Goal: Communication & Community: Answer question/provide support

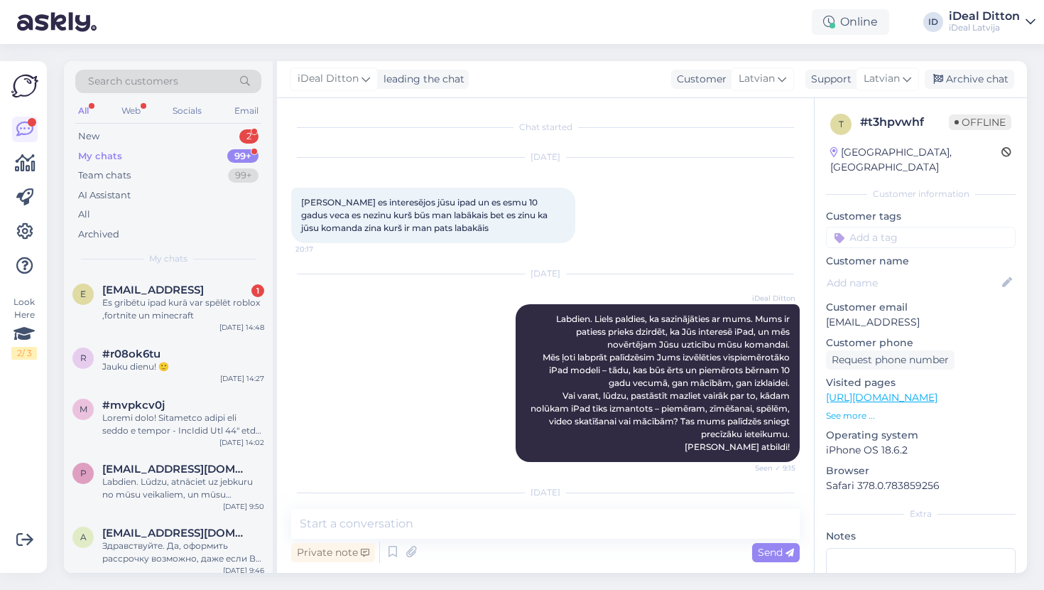
scroll to position [386, 0]
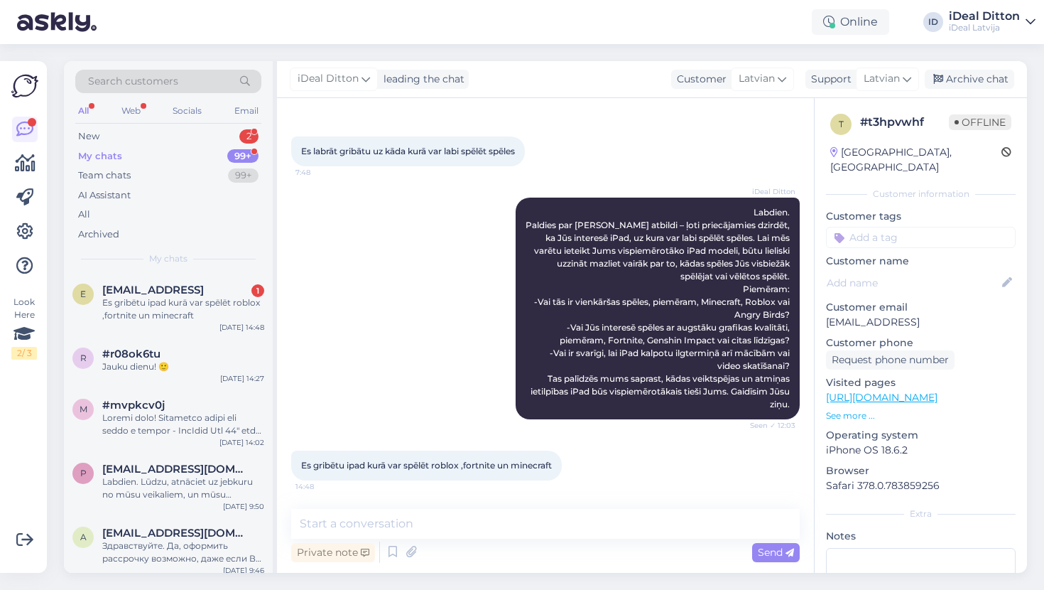
click at [116, 152] on div "My chats" at bounding box center [100, 156] width 44 height 14
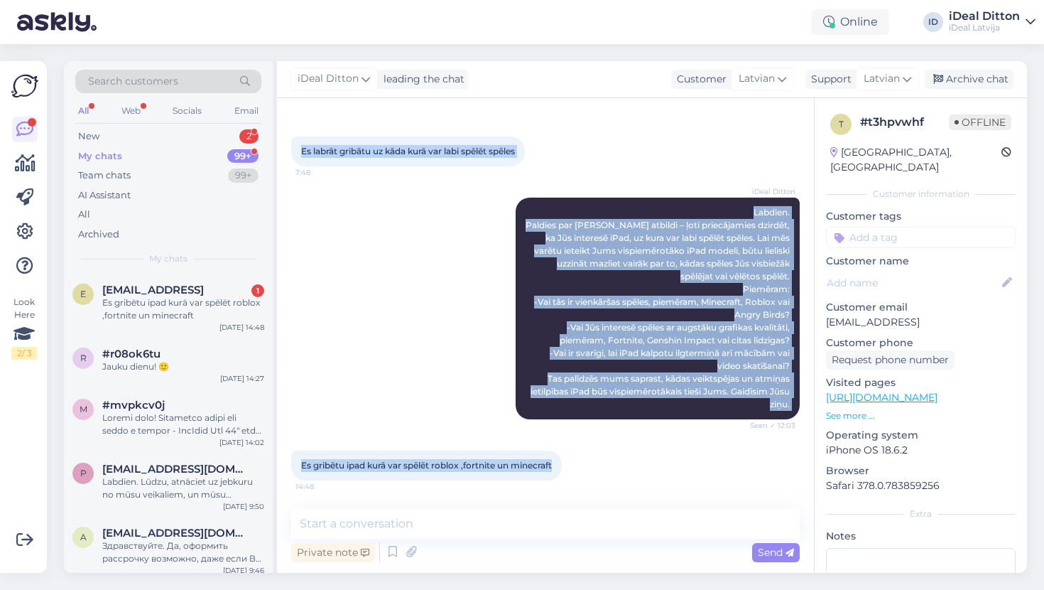
drag, startPoint x: 558, startPoint y: 465, endPoint x: 281, endPoint y: 460, distance: 277.1
click at [281, 460] on div "Chat started [DATE] Labvakar es interesējos jūsu ipad un es esmu 10 gadus veca …" at bounding box center [545, 335] width 537 height 475
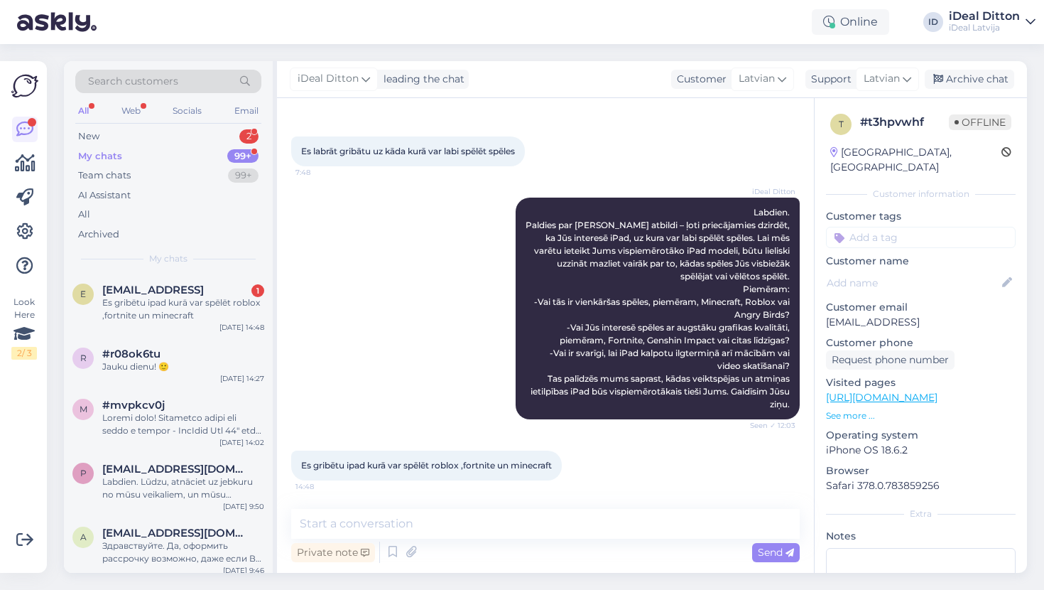
click at [355, 463] on span "Es gribētu ipad kurā var spēlēt roblox ,fortnite un minecraft" at bounding box center [426, 465] width 251 height 11
drag, startPoint x: 558, startPoint y: 465, endPoint x: 303, endPoint y: 465, distance: 255.8
click at [303, 465] on div "Es gribētu ipad kurā var spēlēt roblox ,fortnite un minecraft 14:48" at bounding box center [426, 465] width 271 height 30
copy span "Es gribētu ipad kurā var spēlēt roblox ,fortnite un minecraft"
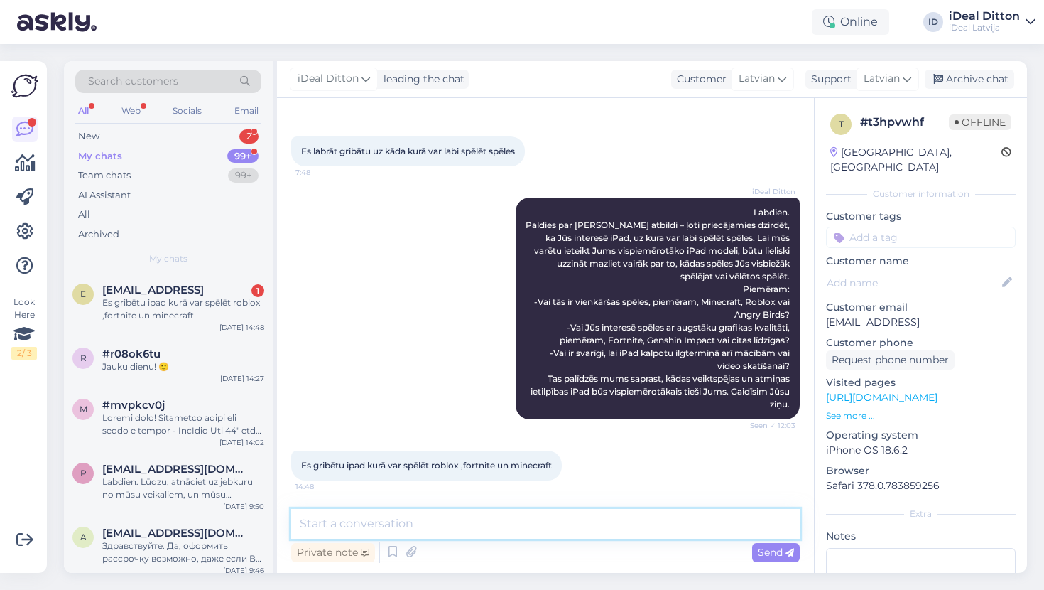
click at [414, 529] on textarea at bounding box center [545, 524] width 509 height 30
paste textarea "Loremip dol Sita consect – adipi elit se doeiu temporinc utlaboreetd mag al, en…"
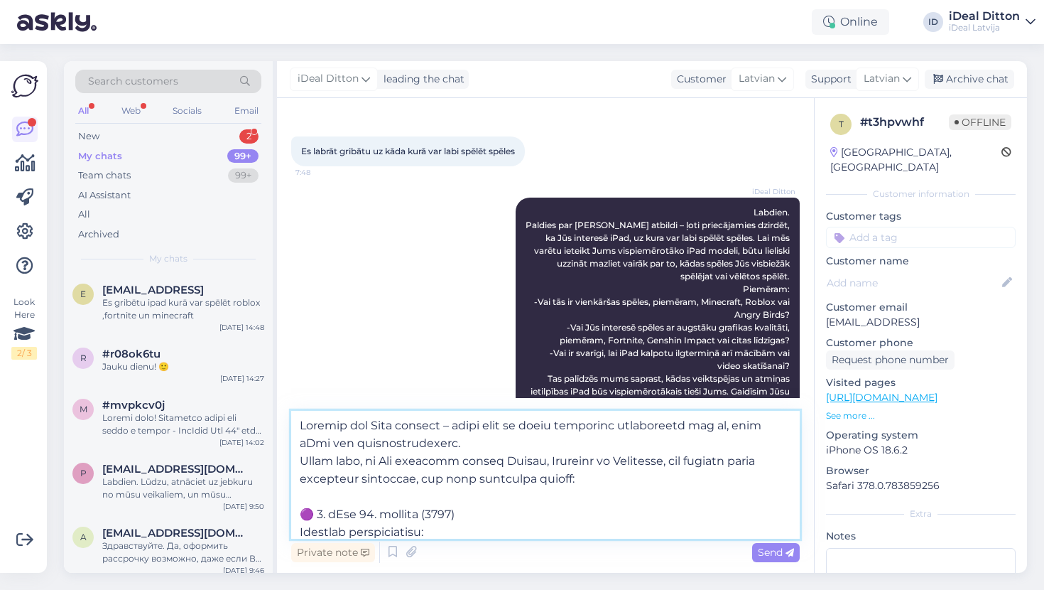
scroll to position [807, 0]
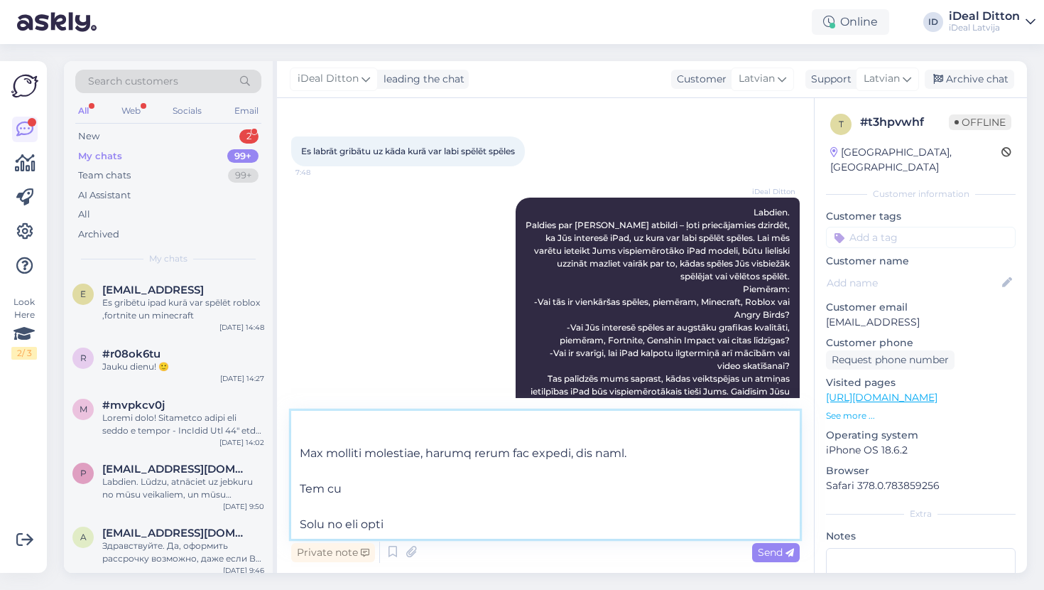
drag, startPoint x: 406, startPoint y: 521, endPoint x: 303, endPoint y: 447, distance: 126.8
click at [303, 447] on textarea at bounding box center [545, 475] width 509 height 128
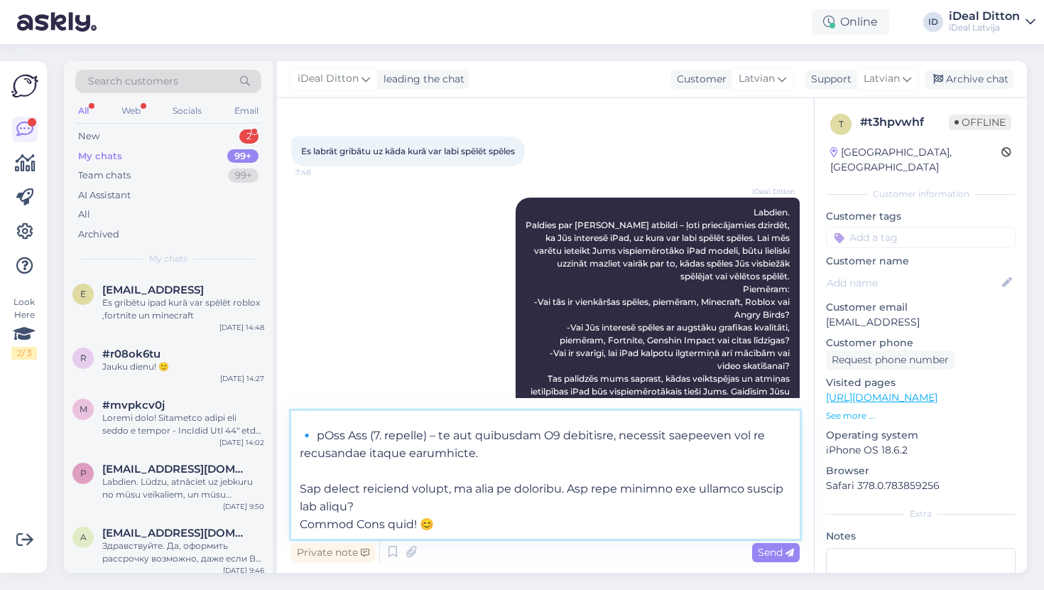
scroll to position [701, 0]
drag, startPoint x: 431, startPoint y: 504, endPoint x: 279, endPoint y: 510, distance: 152.2
click at [279, 510] on div "Chat started [DATE] Labvakar es interesējos jūsu ipad un es esmu 10 gadus veca …" at bounding box center [545, 335] width 537 height 475
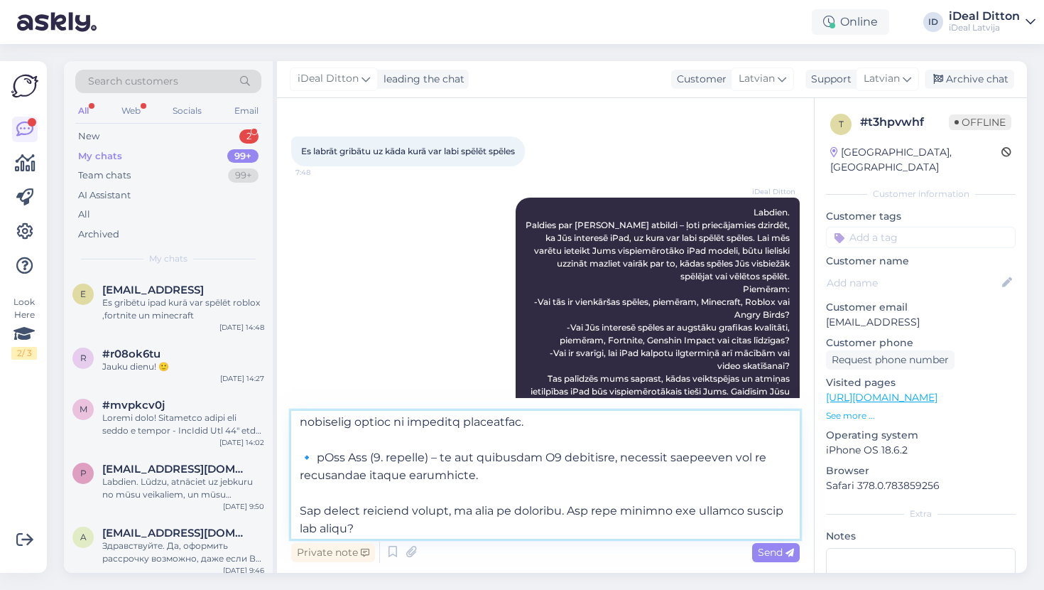
scroll to position [656, 0]
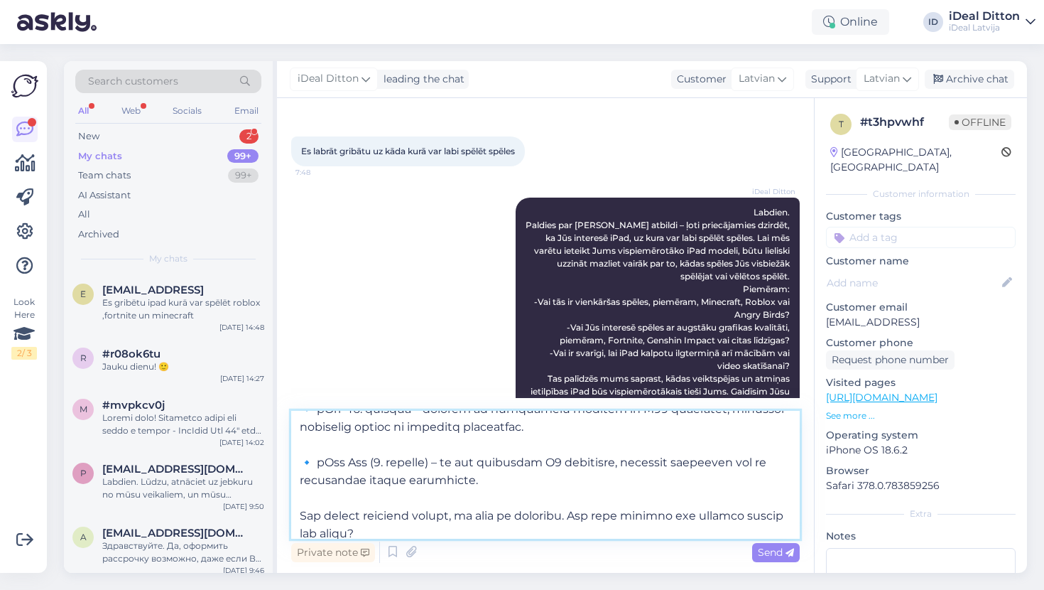
drag, startPoint x: 436, startPoint y: 463, endPoint x: 367, endPoint y: 460, distance: 69.0
click at [367, 460] on textarea at bounding box center [545, 475] width 509 height 128
type textarea "Loremip dol Sita consect – adipi elit se doeiu temporinc utlaboreetd mag al, en…"
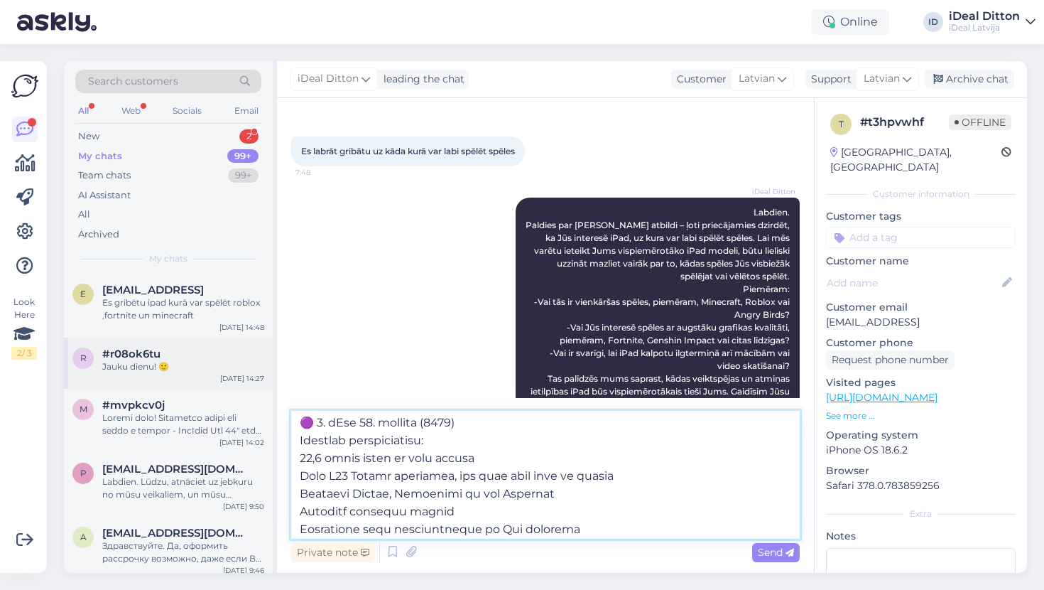
scroll to position [0, 0]
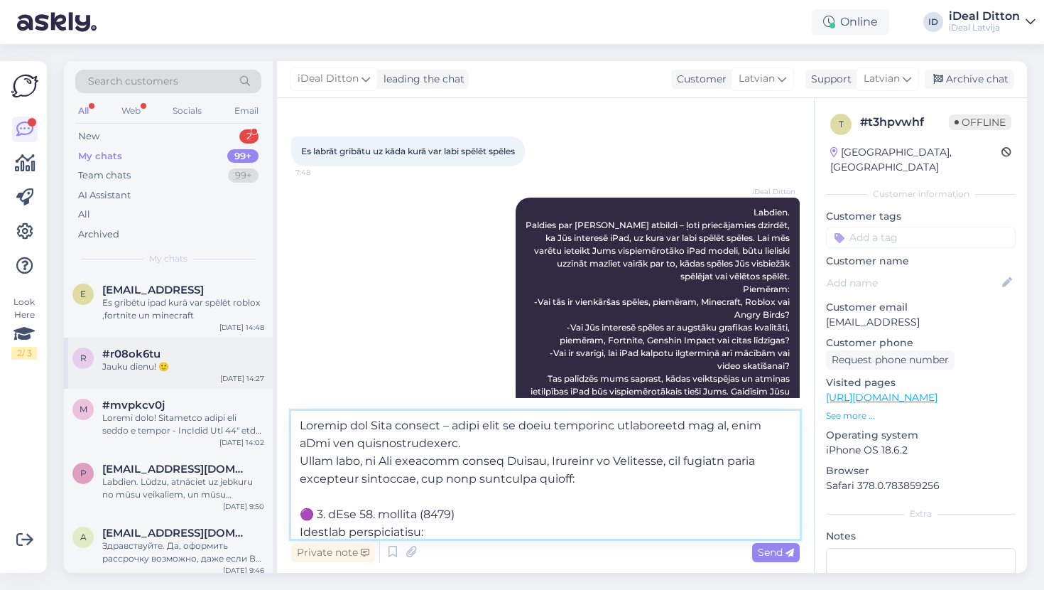
drag, startPoint x: 356, startPoint y: 505, endPoint x: 247, endPoint y: 348, distance: 191.0
click at [247, 348] on div "Search customers All Web Socials Email New 2 My chats 99+ Team chats 99+ AI Ass…" at bounding box center [545, 317] width 963 height 512
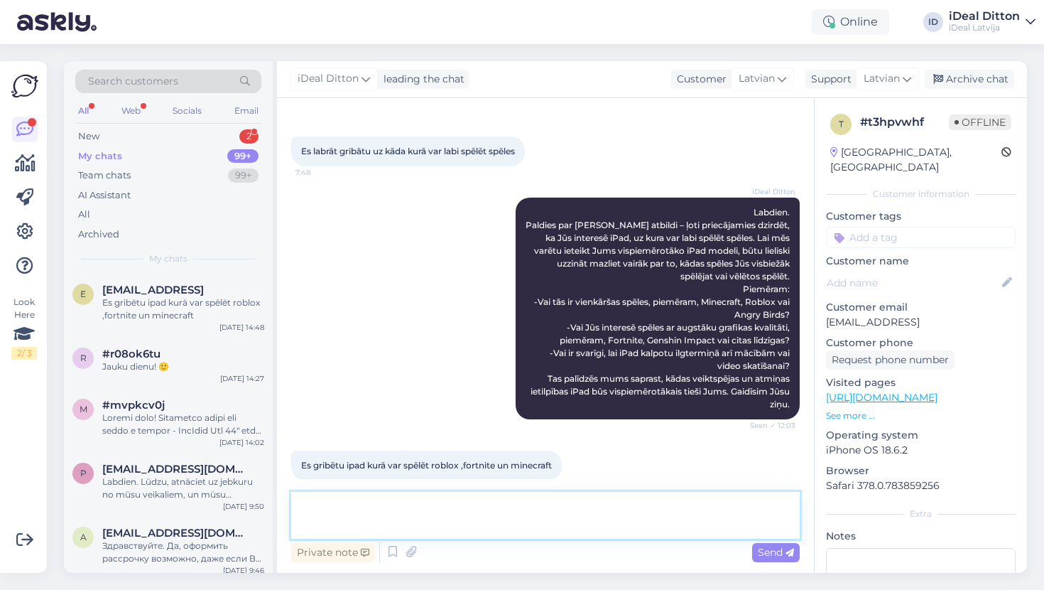
paste textarea "Labdien! Paldies par atbildi! Ņemot vērā, ka vēlaties spēlēt Roblox, Fortnite u…"
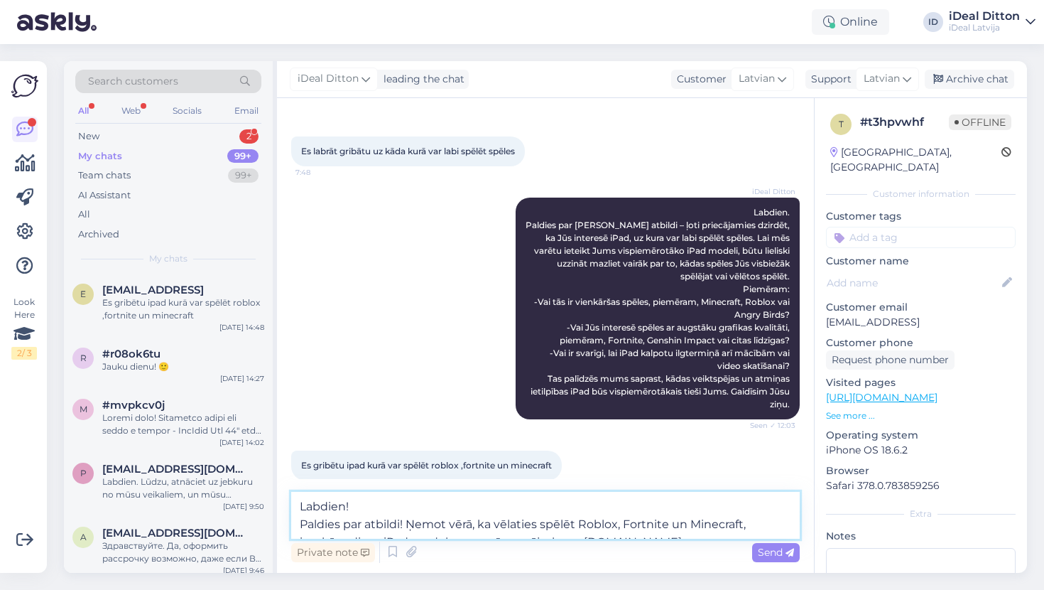
scroll to position [185, 0]
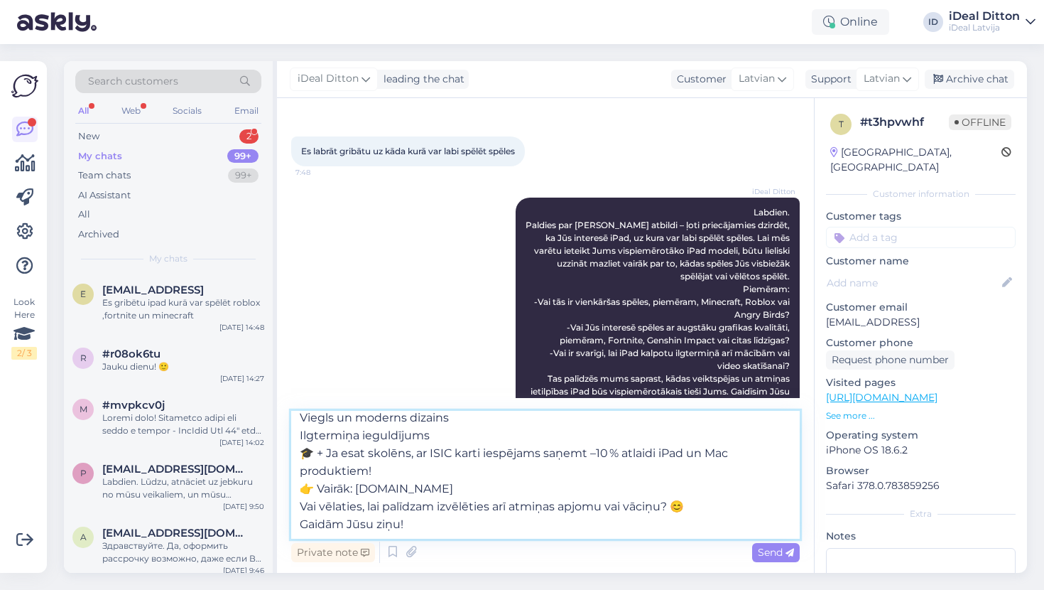
drag, startPoint x: 415, startPoint y: 512, endPoint x: 296, endPoint y: 502, distance: 119.7
click at [294, 502] on textarea "Labdien! Paldies par atbildi! Ņemot vērā, ka vēlaties spēlēt Roblox, Fortnite u…" at bounding box center [545, 475] width 509 height 128
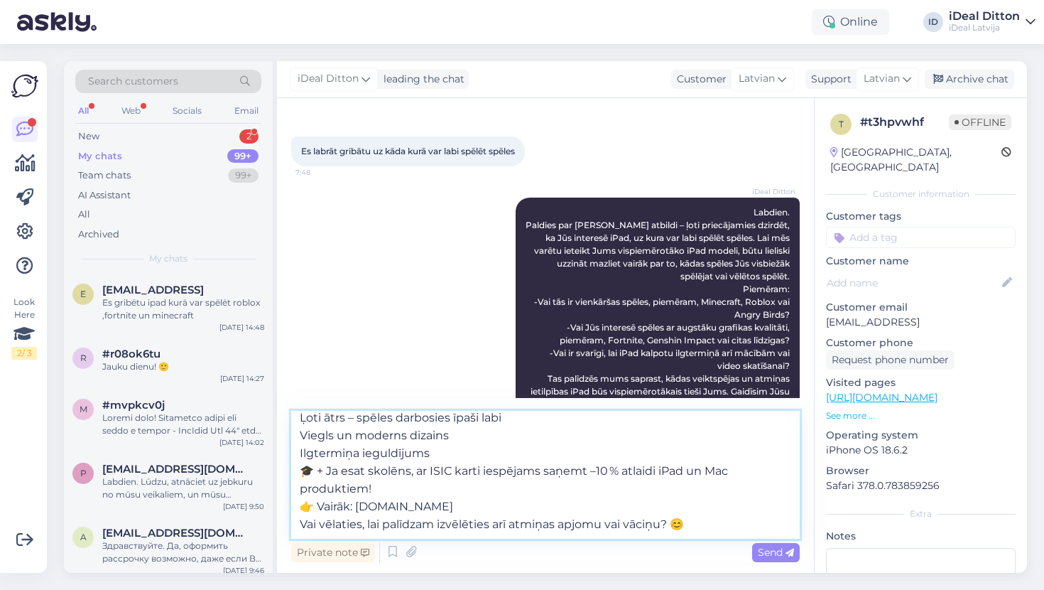
scroll to position [168, 0]
drag, startPoint x: 404, startPoint y: 490, endPoint x: 300, endPoint y: 490, distance: 104.4
click at [300, 490] on textarea "Labdien! Paldies par atbildi! Ņemot vērā, ka vēlaties spēlēt Roblox, Fortnite u…" at bounding box center [545, 475] width 509 height 128
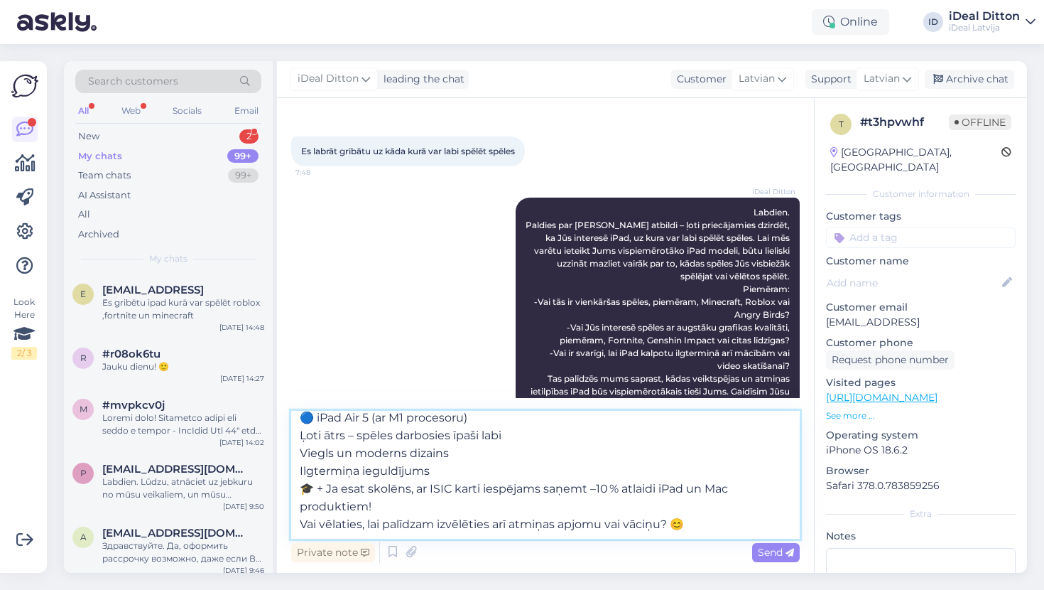
scroll to position [150, 0]
click at [693, 509] on textarea "Labdien! Paldies par atbildi! Ņemot vērā, ka vēlaties spēlēt Roblox, Fortnite u…" at bounding box center [545, 475] width 509 height 128
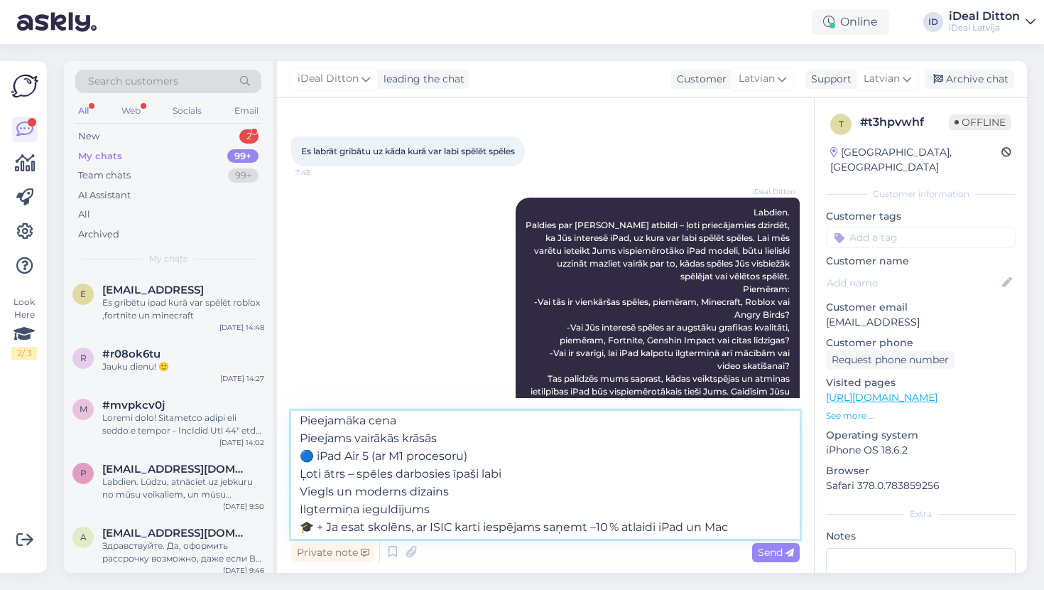
scroll to position [97, 0]
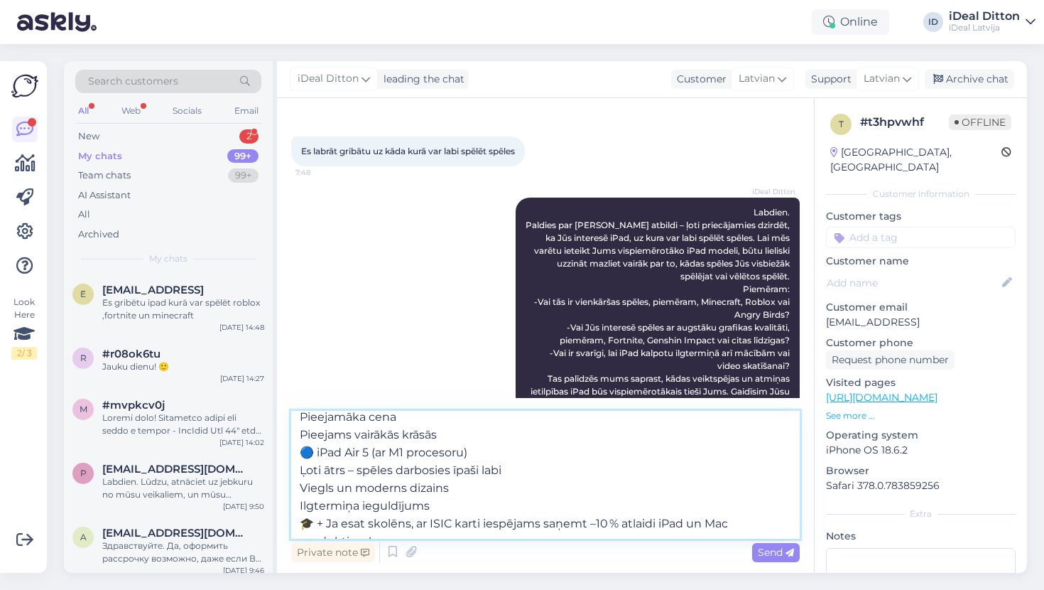
drag, startPoint x: 480, startPoint y: 455, endPoint x: 370, endPoint y: 452, distance: 110.2
click at [368, 452] on textarea "Labdien! Paldies par atbildi! Ņemot vērā, ka vēlaties spēlēt Roblox, Fortnite u…" at bounding box center [545, 475] width 509 height 128
click at [301, 470] on textarea "Labdien! Paldies par atbildi! Ņemot vērā, ka vēlaties spēlēt Roblox, Fortnite u…" at bounding box center [545, 475] width 509 height 128
click at [298, 487] on textarea "Labdien! Paldies par atbildi! Ņemot vērā, ka vēlaties spēlēt Roblox, Fortnite u…" at bounding box center [545, 475] width 509 height 128
click at [299, 502] on textarea "Labdien! Paldies par atbildi! Ņemot vērā, ka vēlaties spēlēt Roblox, Fortnite u…" at bounding box center [545, 475] width 509 height 128
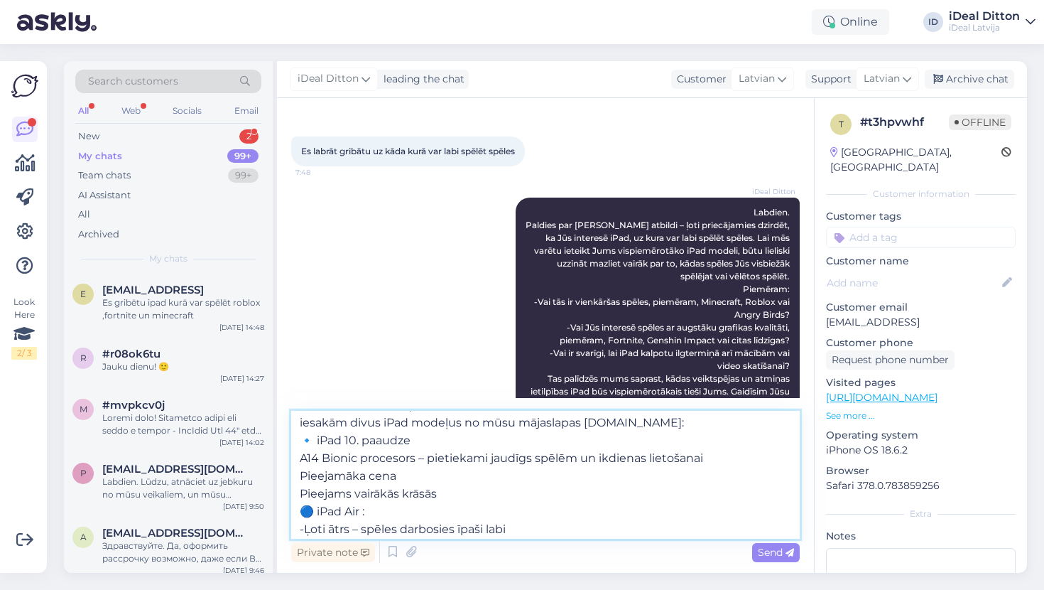
scroll to position [29, 0]
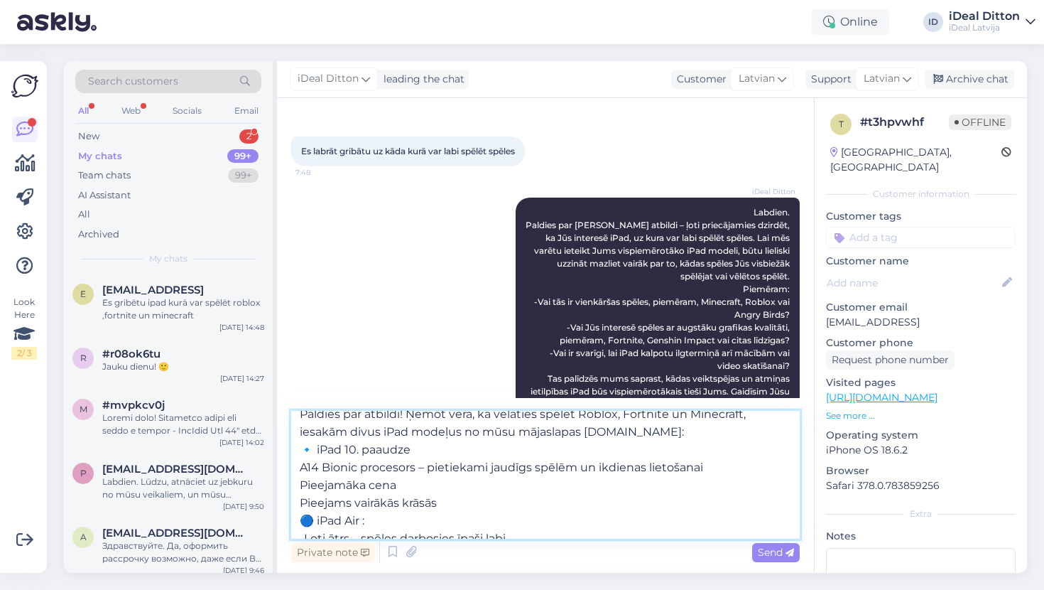
drag, startPoint x: 411, startPoint y: 451, endPoint x: 347, endPoint y: 452, distance: 63.2
click at [347, 452] on textarea "Labdien! Paldies par atbildi! Ņemot vērā, ka vēlaties spēlēt Roblox, Fortnite u…" at bounding box center [545, 475] width 509 height 128
click at [299, 467] on textarea "Labdien! Paldies par atbildi! Ņemot vērā, ka vēlaties spēlēt Roblox, Fortnite u…" at bounding box center [545, 475] width 509 height 128
click at [300, 487] on textarea "Labdien! Paldies par atbildi! Ņemot vērā, ka vēlaties spēlēt Roblox, Fortnite u…" at bounding box center [545, 475] width 509 height 128
click at [301, 499] on textarea "Labdien! Paldies par atbildi! Ņemot vērā, ka vēlaties spēlēt Roblox, Fortnite u…" at bounding box center [545, 475] width 509 height 128
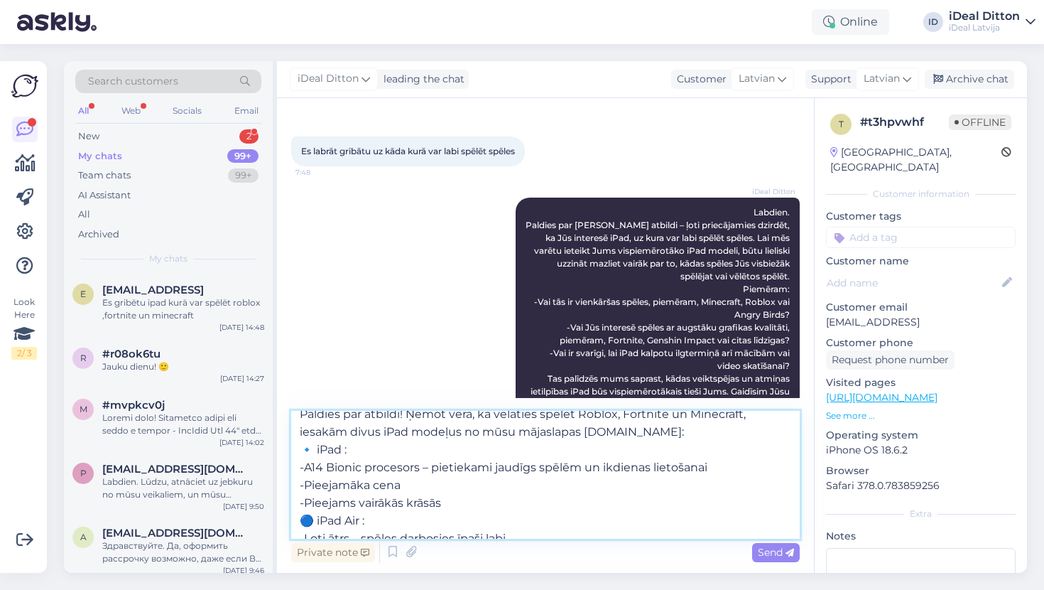
scroll to position [0, 0]
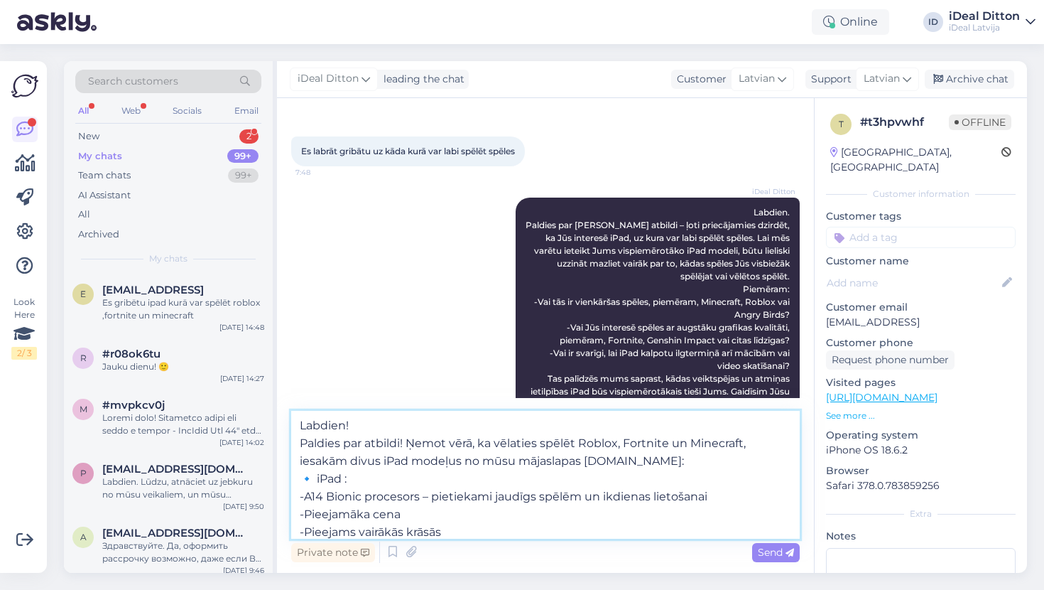
drag, startPoint x: 301, startPoint y: 439, endPoint x: 288, endPoint y: 417, distance: 25.5
click at [288, 417] on div "Chat started [DATE] Labvakar es interesējos jūsu ipad un es esmu 10 gadus veca …" at bounding box center [545, 335] width 537 height 475
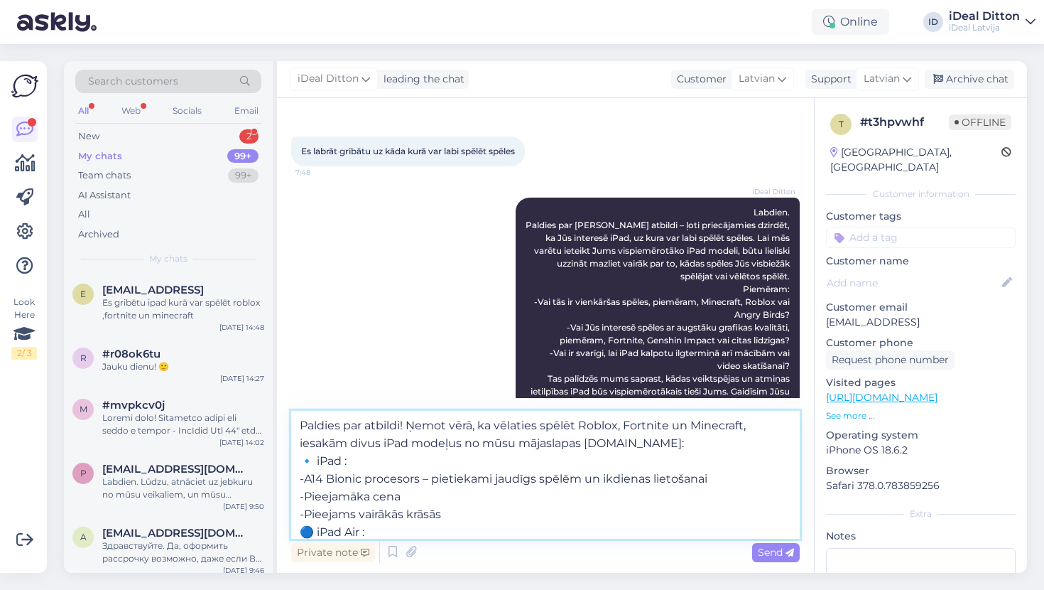
click at [322, 480] on textarea "Paldies par atbildi! Ņemot vērā, ka vēlaties spēlēt Roblox, Fortnite un Minecra…" at bounding box center [545, 475] width 509 height 128
click at [346, 460] on textarea "Paldies par atbildi! Ņemot vērā, ka vēlaties spēlēt Roblox, Fortnite un Minecra…" at bounding box center [545, 475] width 509 height 128
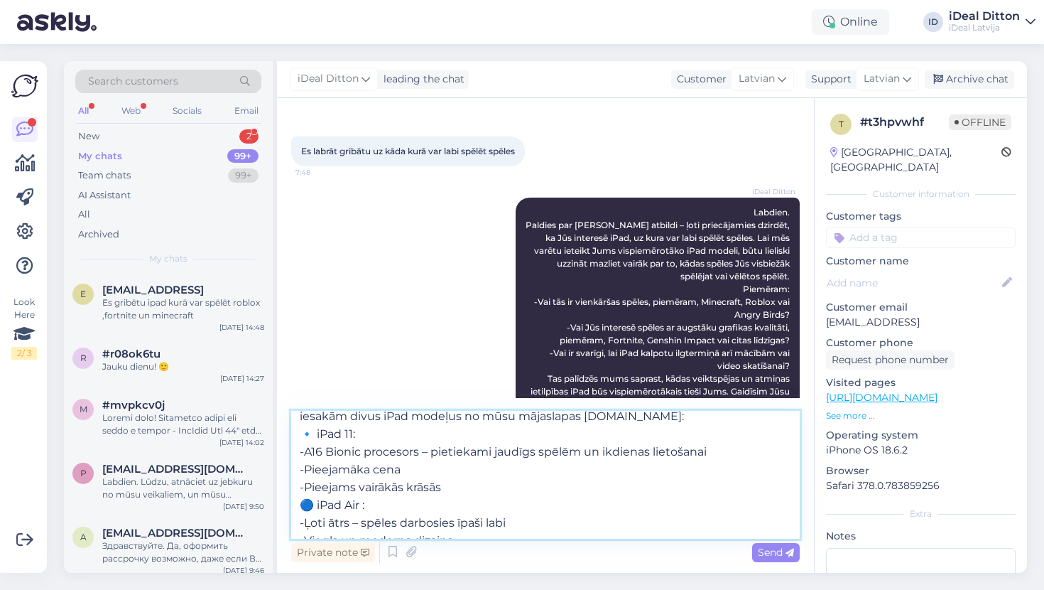
scroll to position [31, 0]
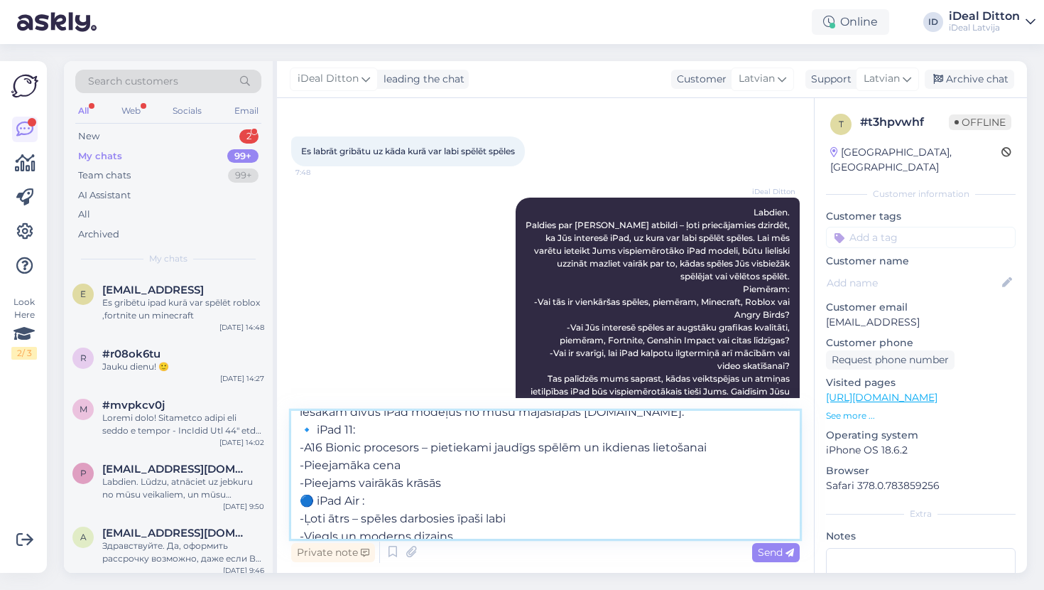
click at [367, 502] on textarea "Paldies par atbildi! Ņemot vērā, ka vēlaties spēlēt Roblox, Fortnite un Minecra…" at bounding box center [545, 475] width 509 height 128
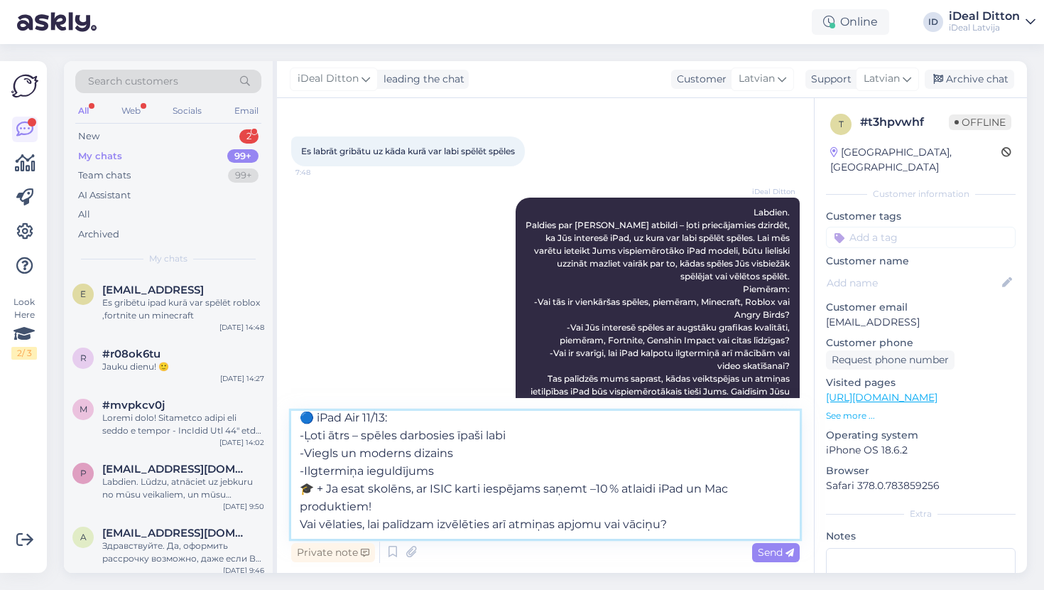
scroll to position [132, 0]
click at [383, 492] on textarea "Paldies par atbildi! Ņemot vērā, ka vēlaties spēlēt Roblox, Fortnite un Minecra…" at bounding box center [545, 475] width 509 height 128
paste textarea "[URL][DOMAIN_NAME]"
type textarea "Paldies par atbildi! Ņemot vērā, ka vēlaties spēlēt Roblox, Fortnite un Minecra…"
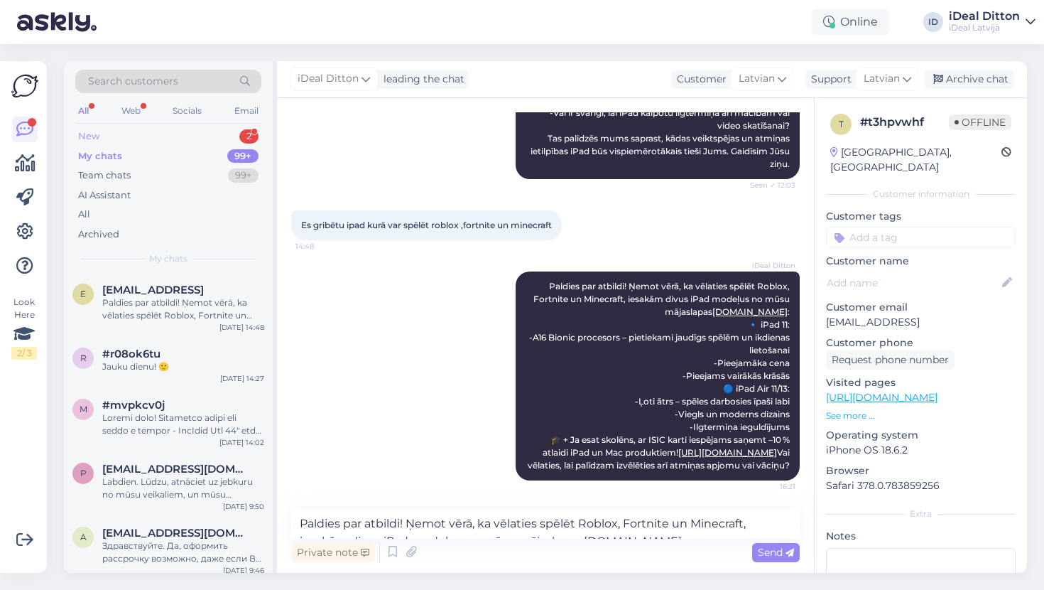
click at [114, 137] on div "New 2" at bounding box center [168, 136] width 186 height 20
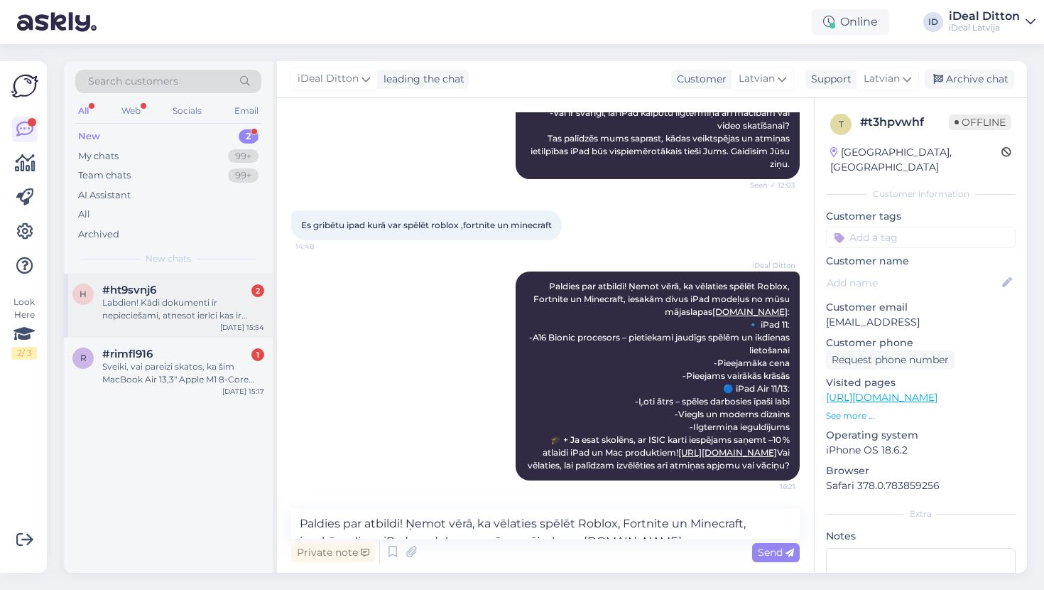
click at [184, 316] on div "Labdien! Kādi dokumenti ir nepieciešami, atnesot ierīci kas ir noformēta uz uzņ…" at bounding box center [183, 309] width 162 height 26
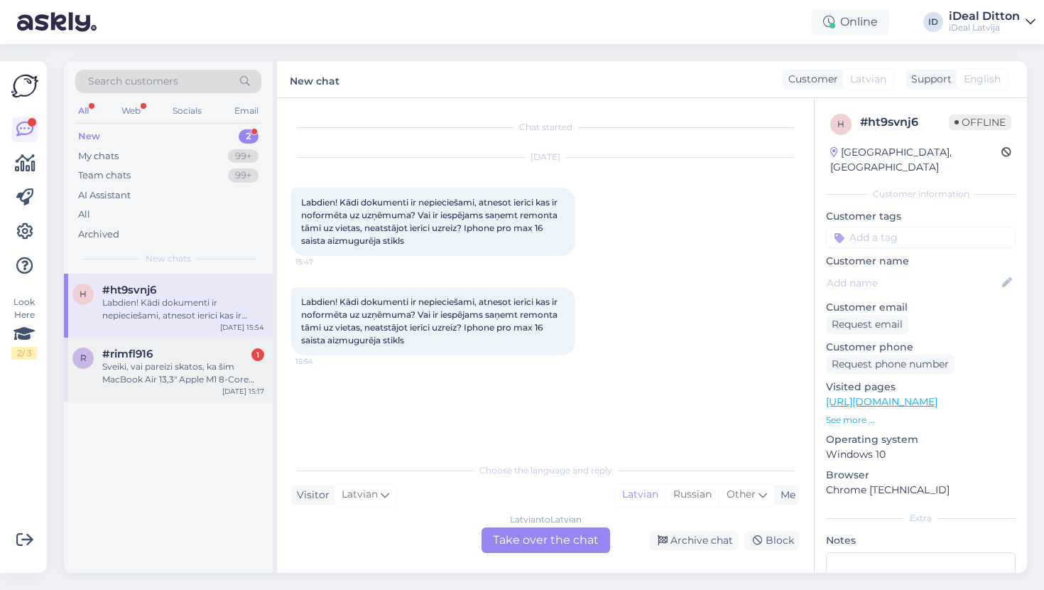
click at [149, 374] on div "Sveiki, vai pareizi skatos, ka šim MacBook Air 13,3" Apple M1 8-Core CPU & 7-Co…" at bounding box center [183, 373] width 162 height 26
